Goal: Check status

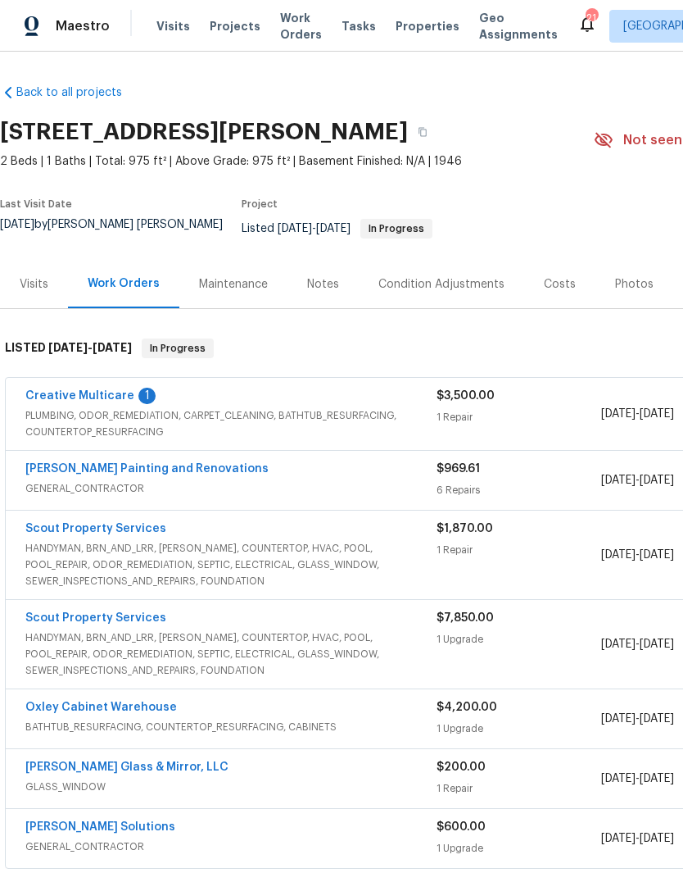
click at [98, 402] on link "Creative Multicare" at bounding box center [79, 395] width 109 height 11
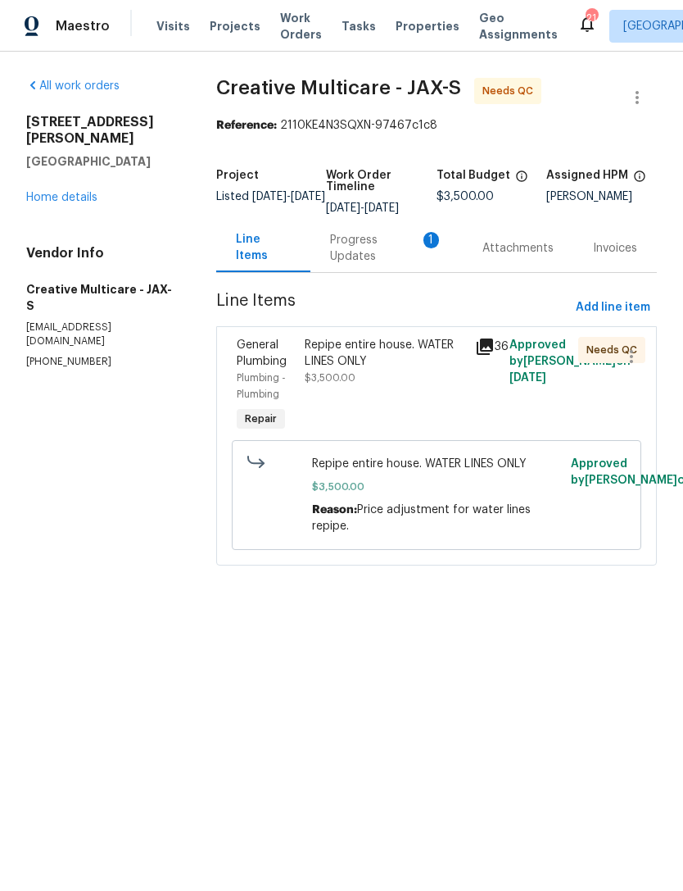
click at [384, 272] on div "Progress Updates 1" at bounding box center [387, 248] width 152 height 48
